Goal: Transaction & Acquisition: Subscribe to service/newsletter

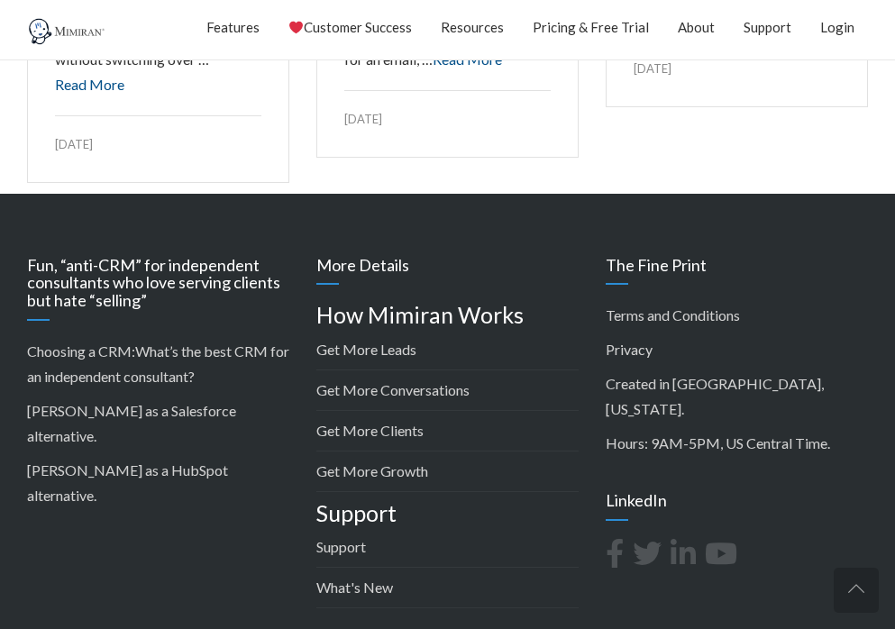
scroll to position [3154, 0]
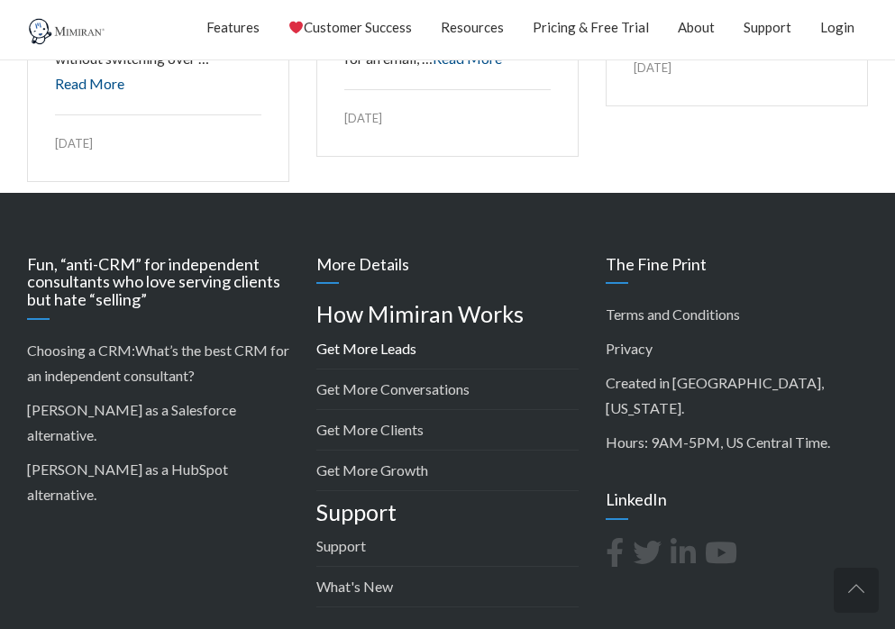
click at [361, 340] on link "Get More Leads" at bounding box center [366, 348] width 100 height 17
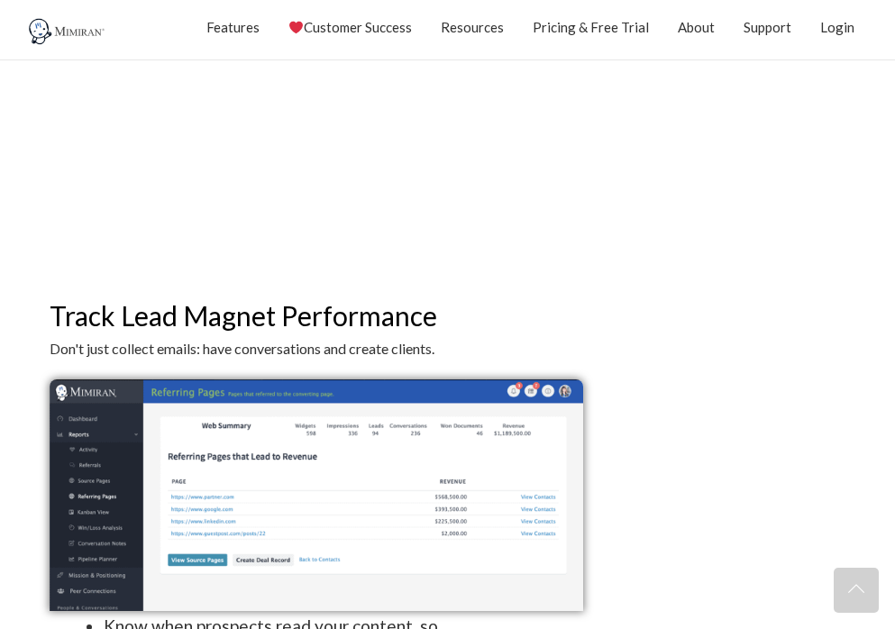
scroll to position [1892, 0]
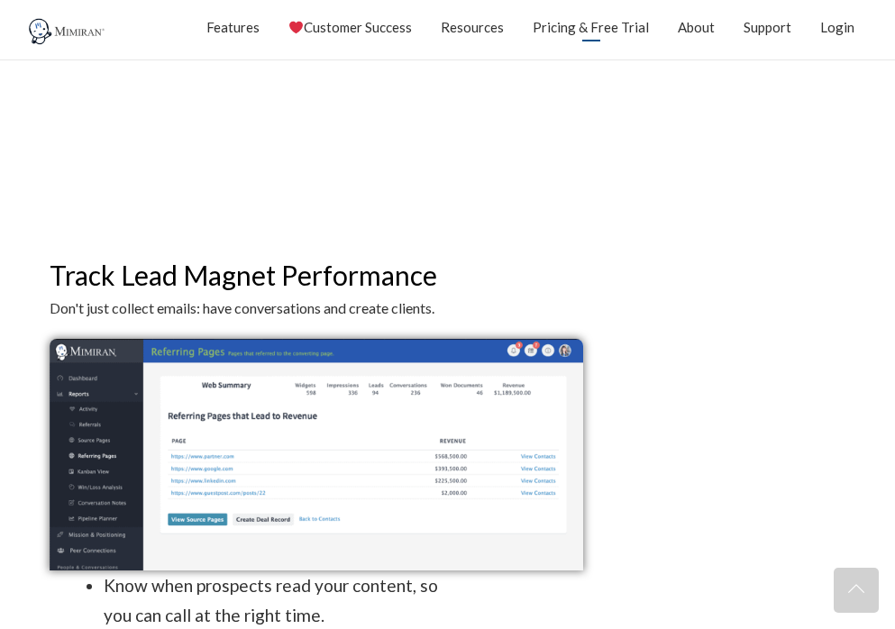
click at [604, 30] on link "Pricing & Free Trial" at bounding box center [591, 27] width 116 height 45
